Goal: Find specific page/section: Find specific page/section

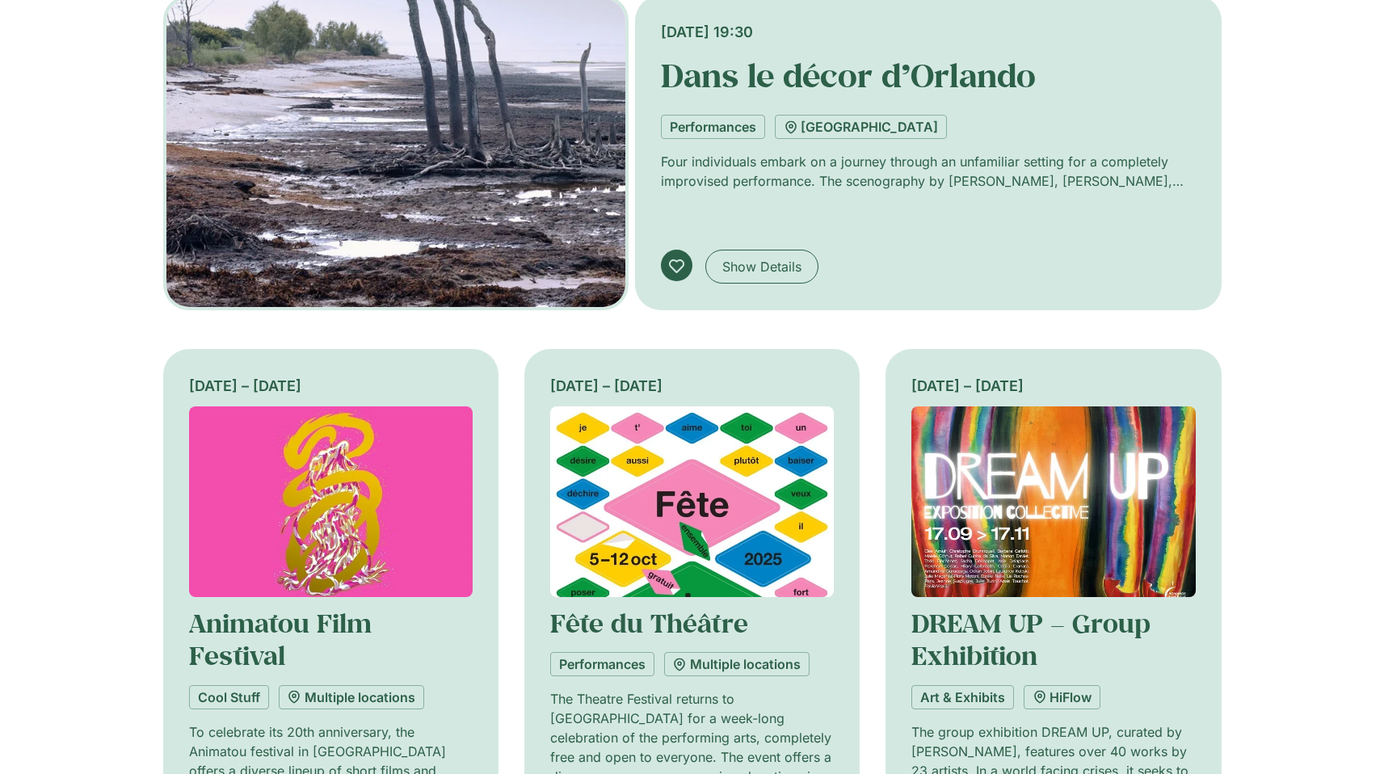
scroll to position [139, 0]
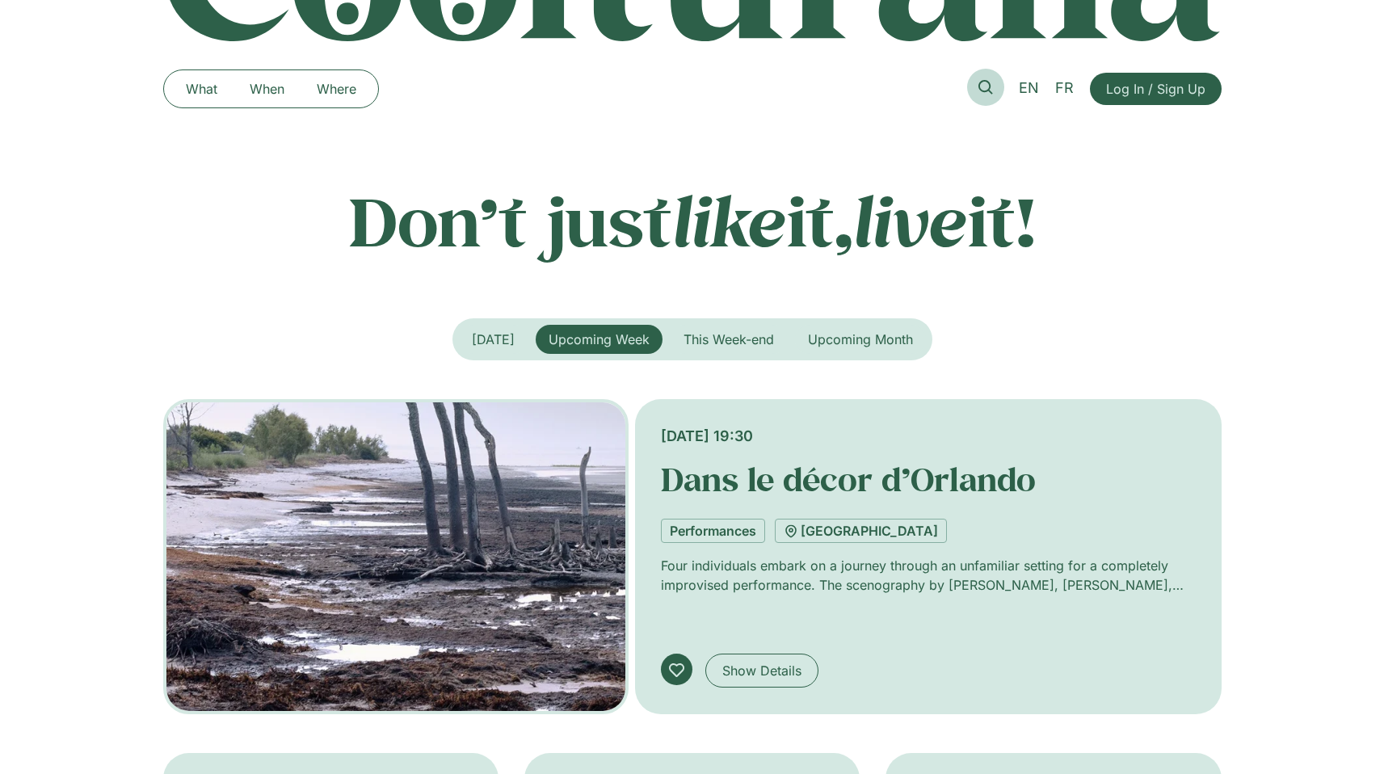
click at [977, 83] on link at bounding box center [985, 87] width 37 height 37
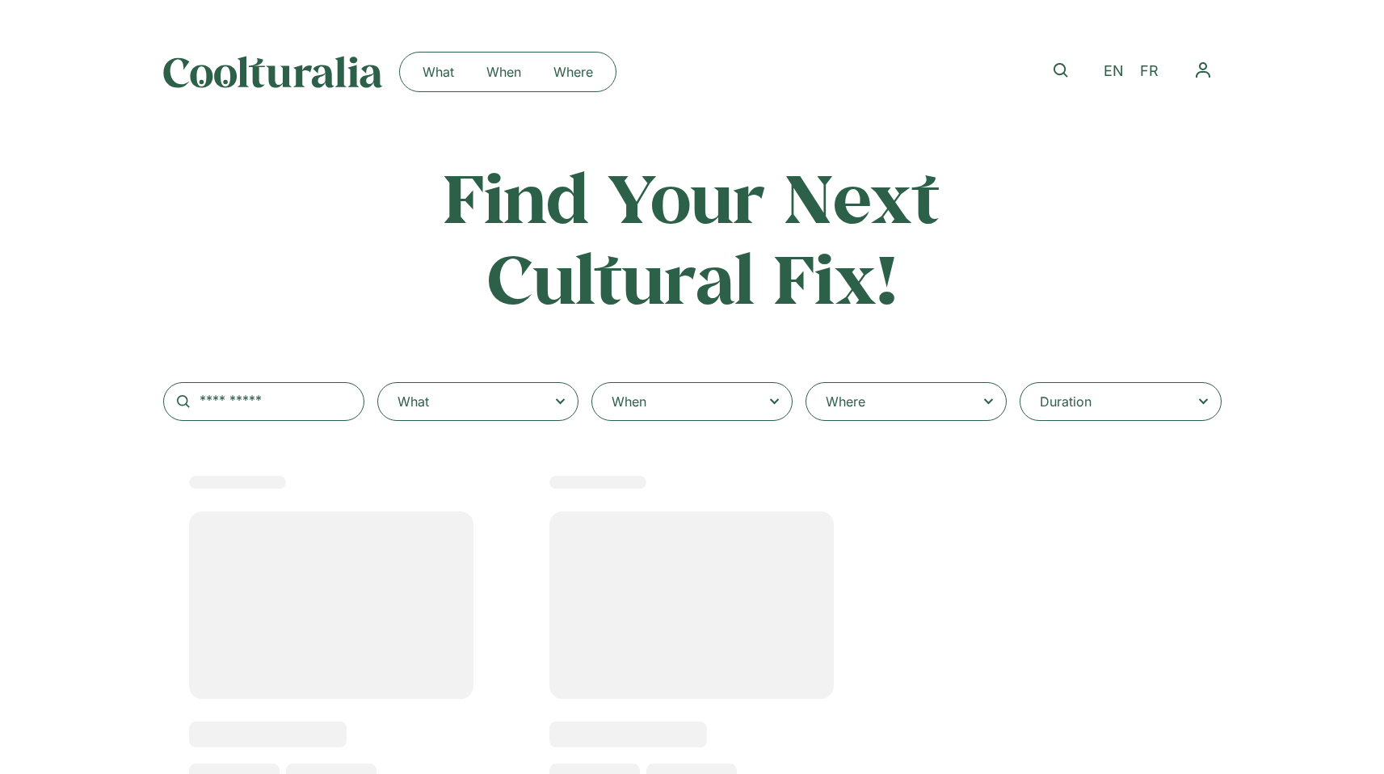
select select
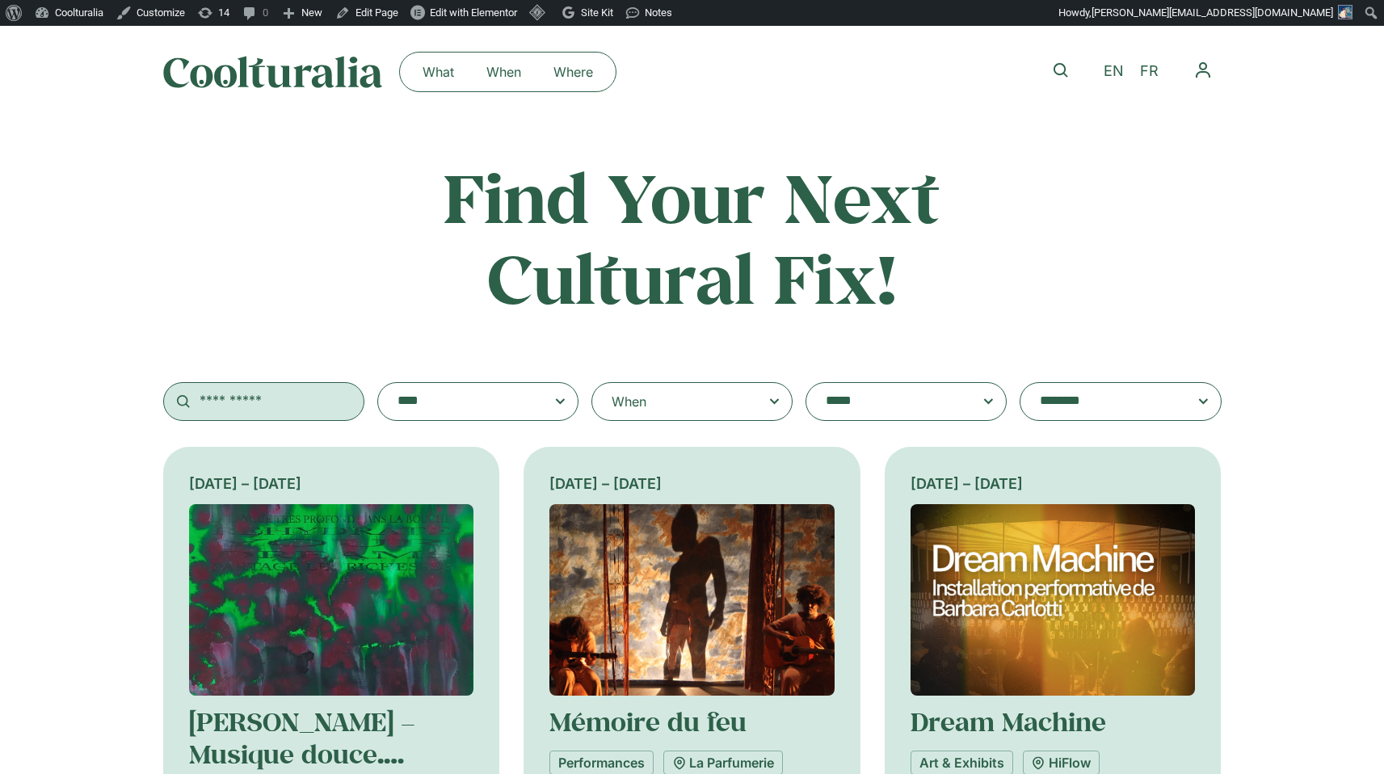
click at [239, 405] on input "text" at bounding box center [263, 401] width 201 height 39
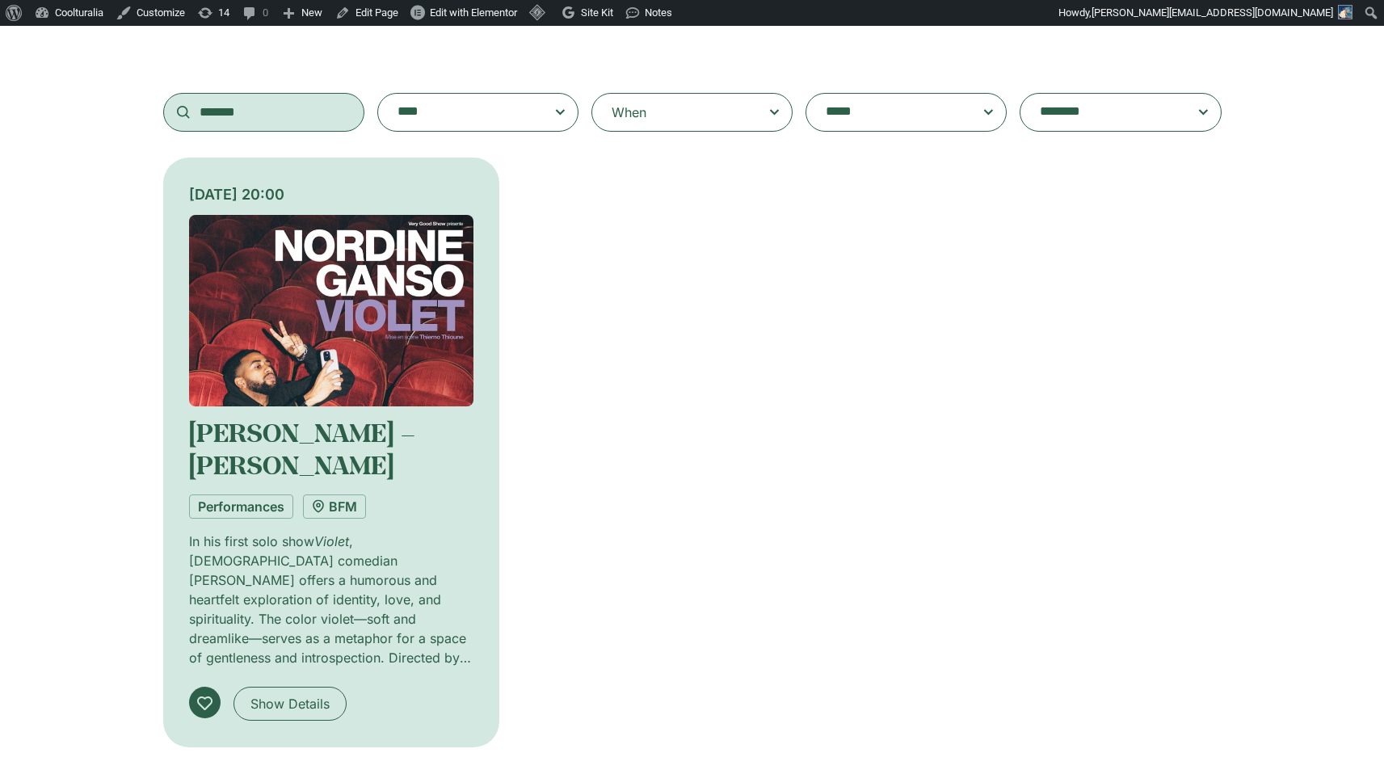
scroll to position [293, 0]
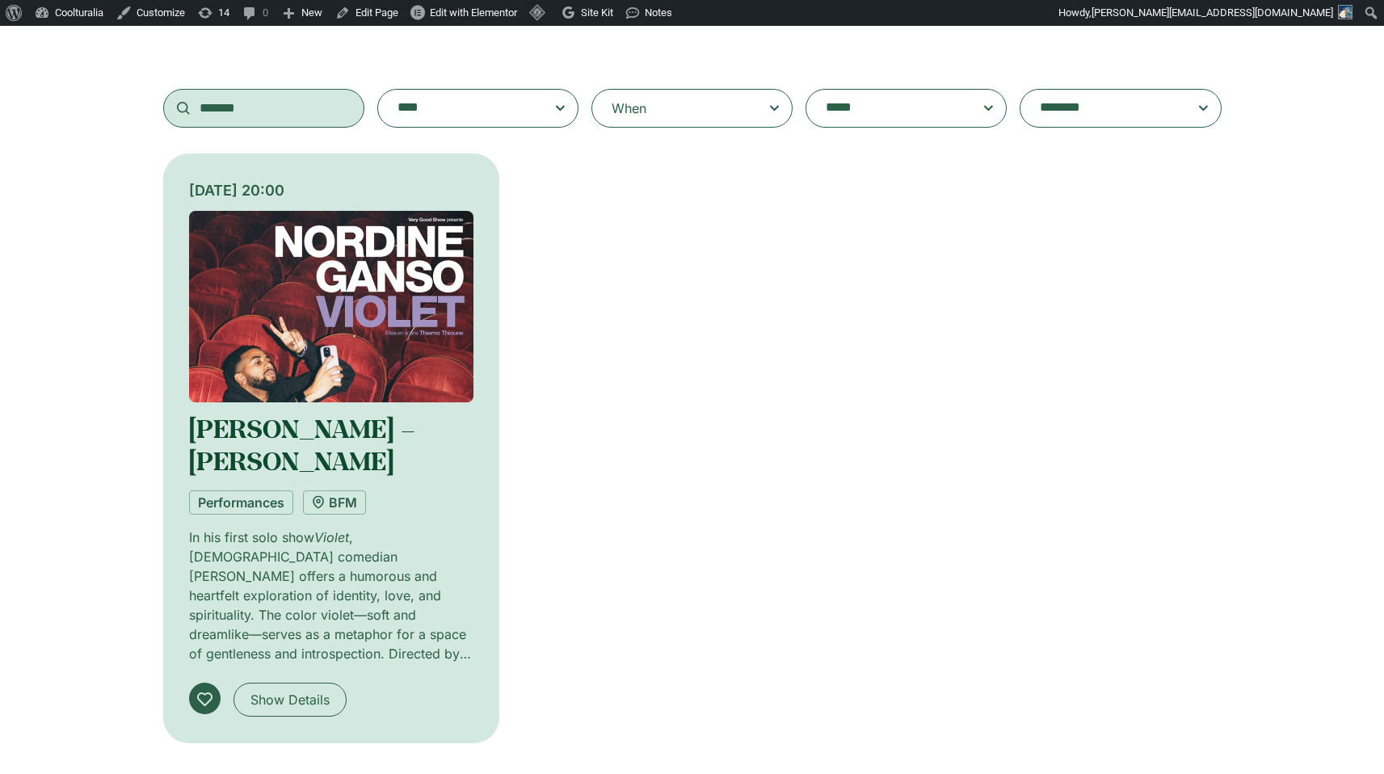
type input "*******"
click at [315, 429] on link "Nordine Ganso – Violet" at bounding box center [302, 444] width 226 height 66
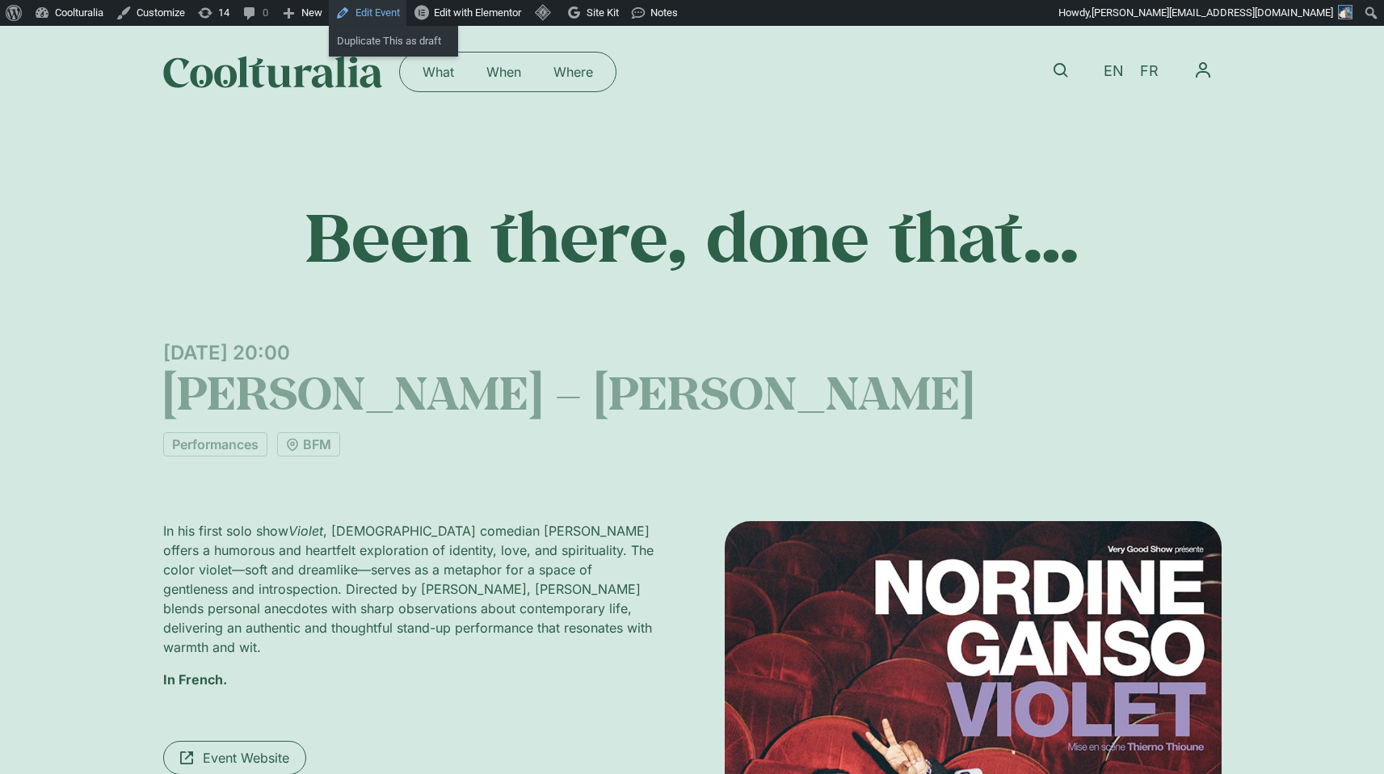
click at [384, 9] on link "Edit Event" at bounding box center [368, 13] width 78 height 26
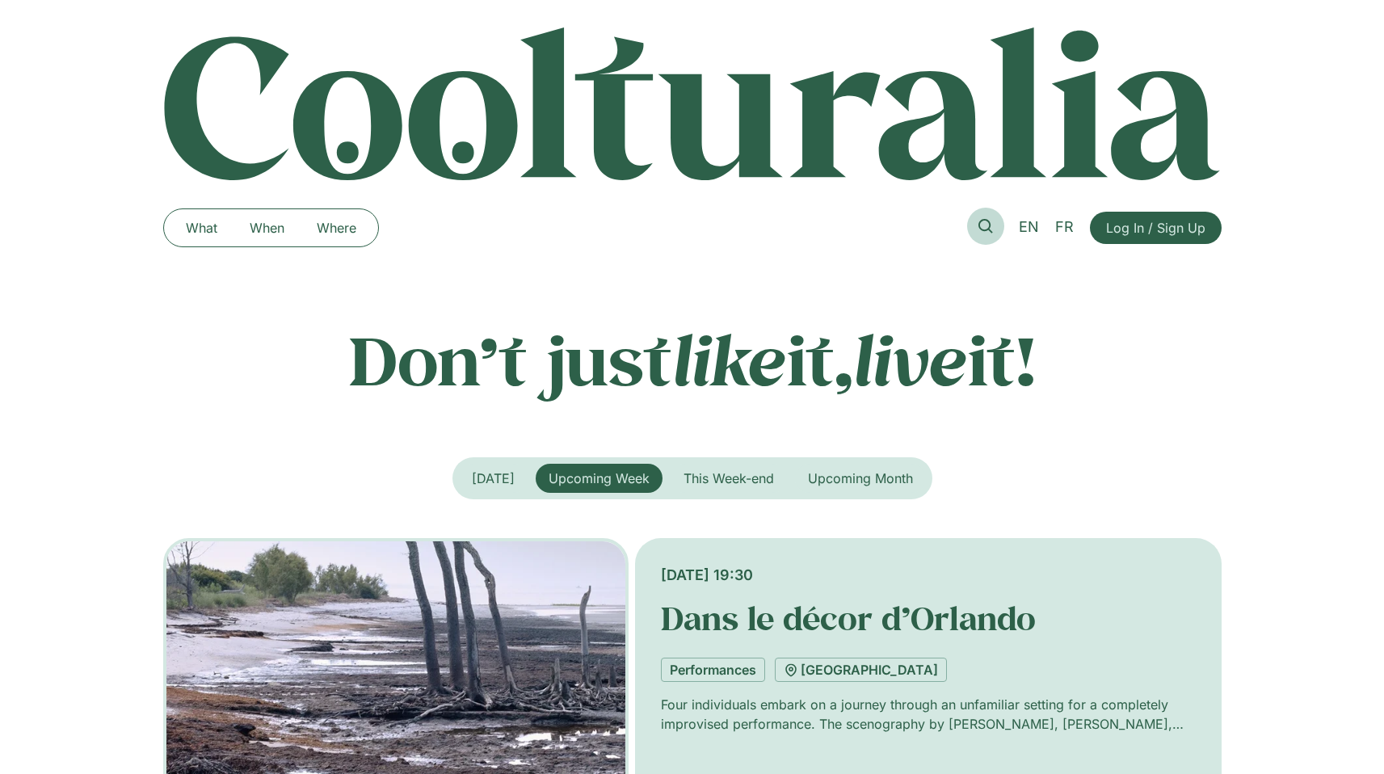
click at [998, 233] on link at bounding box center [985, 226] width 37 height 37
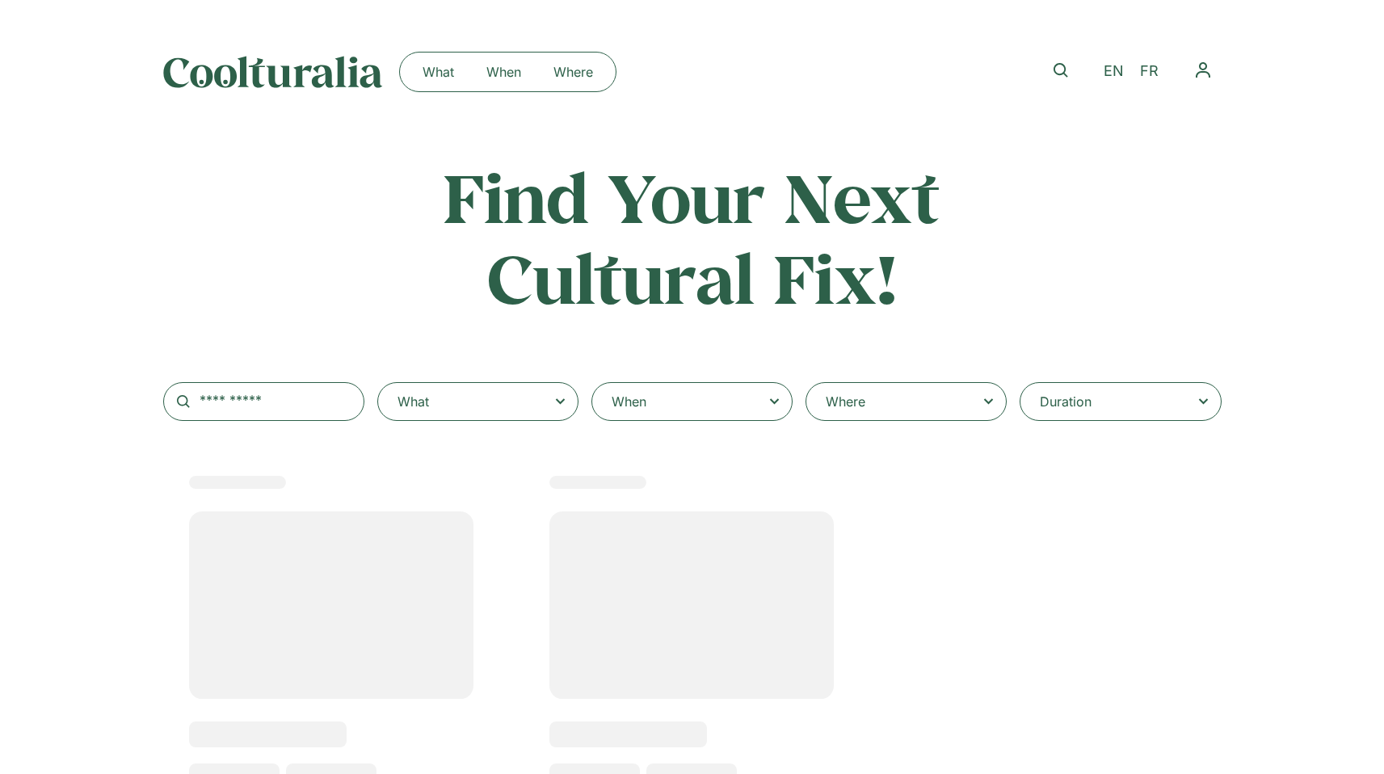
select select
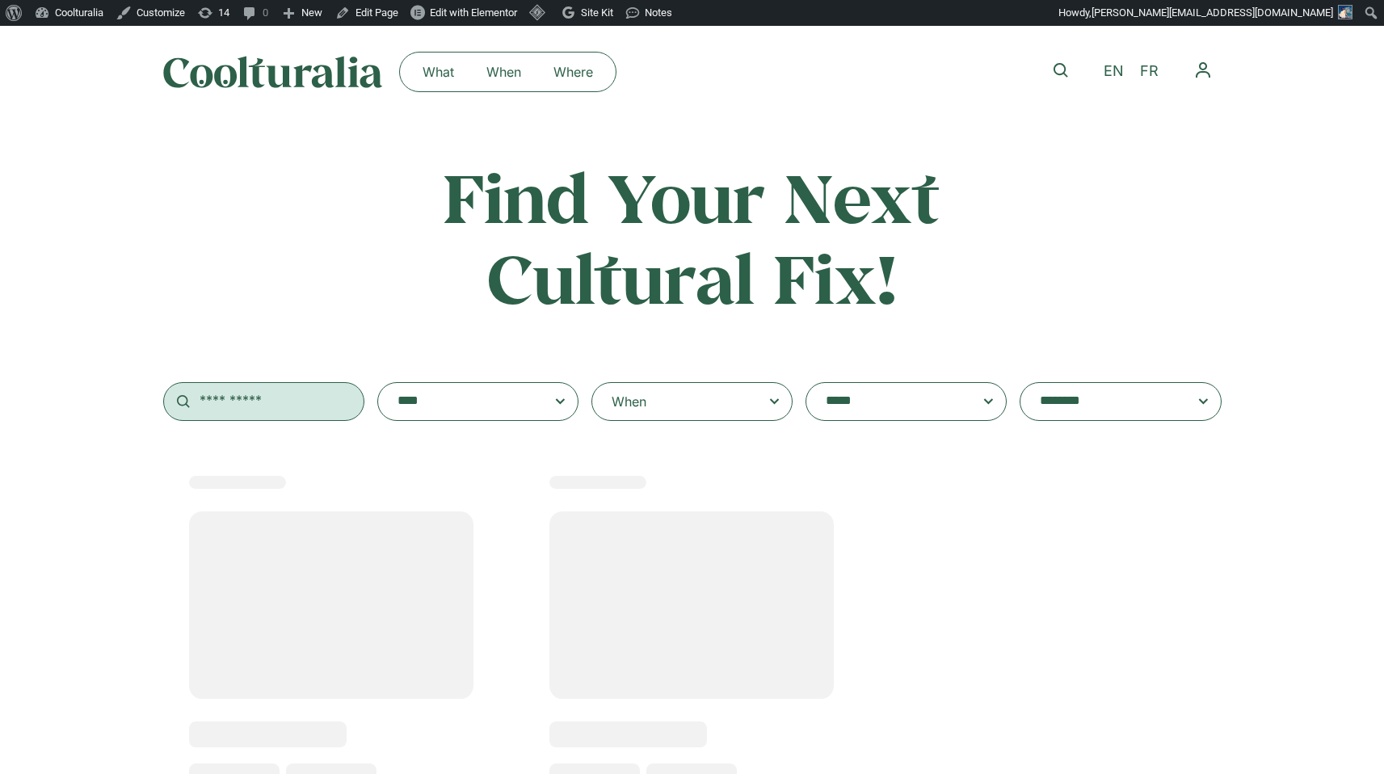
click at [261, 399] on input "text" at bounding box center [263, 401] width 201 height 39
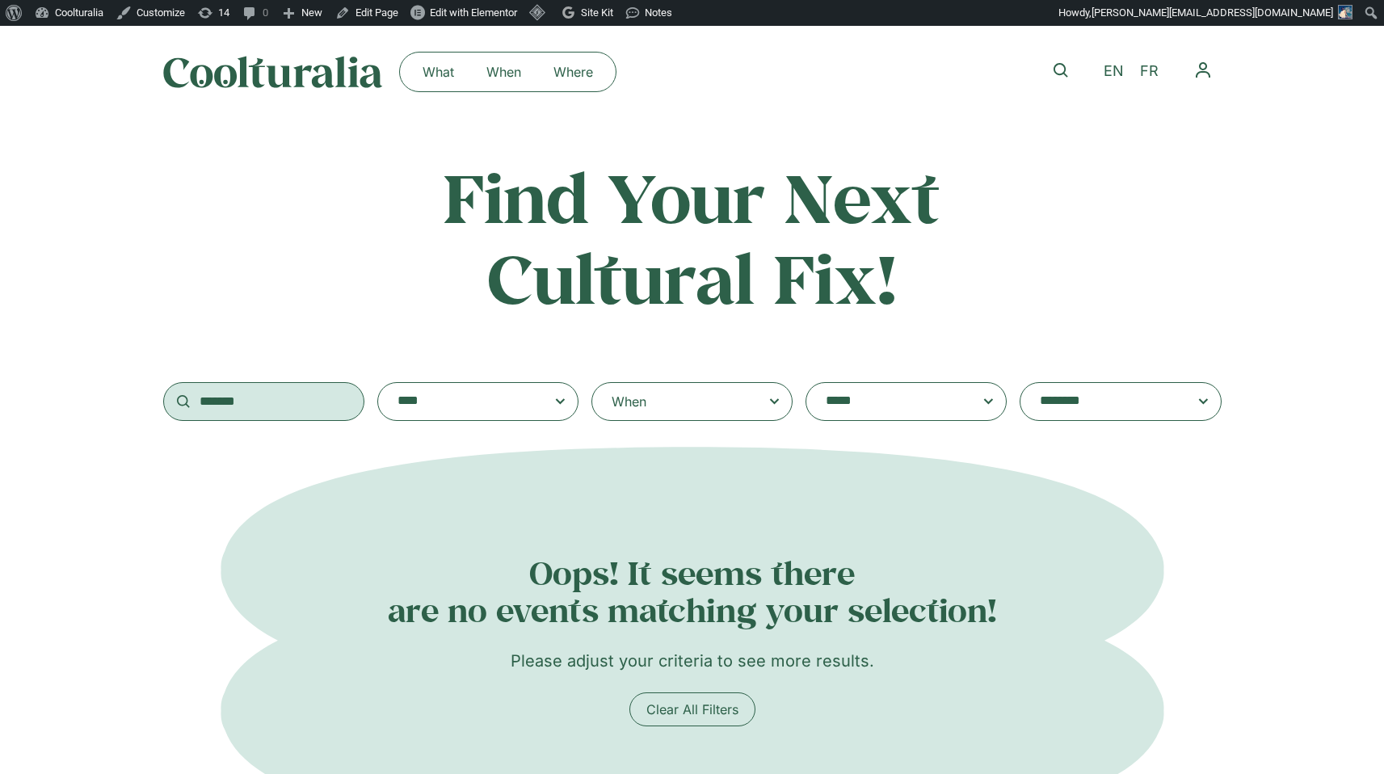
type input "*******"
